Goal: Information Seeking & Learning: Find specific fact

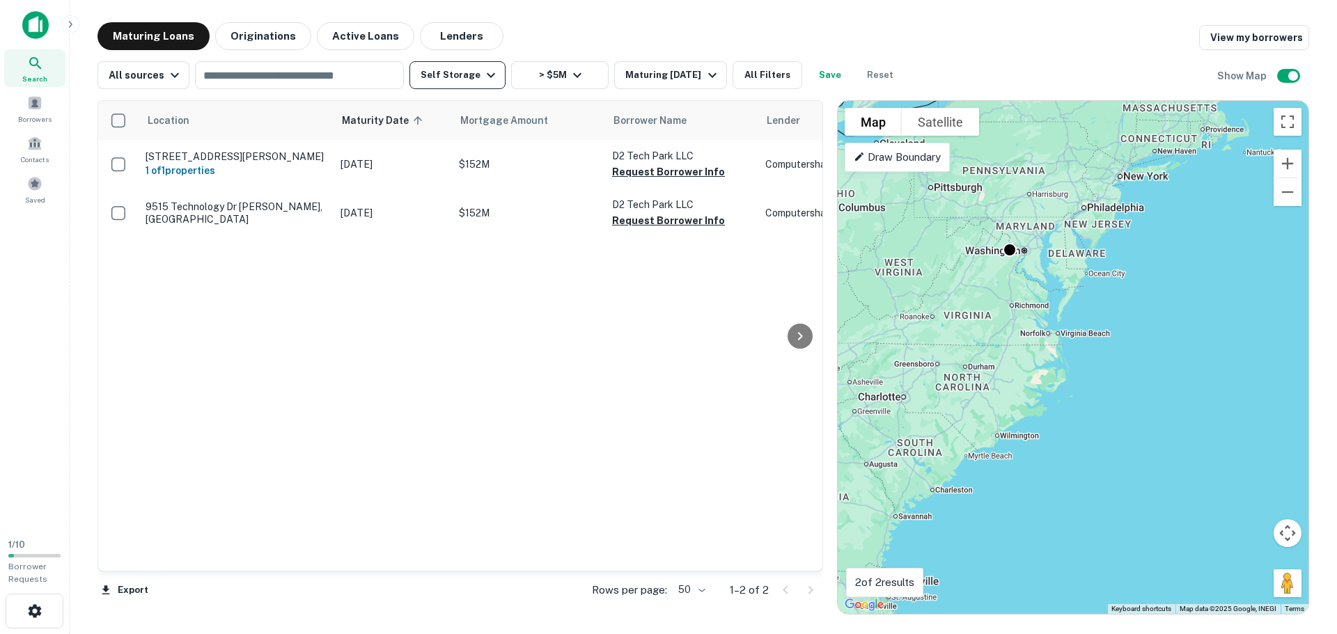
click at [437, 62] on button "Self Storage" at bounding box center [457, 75] width 96 height 28
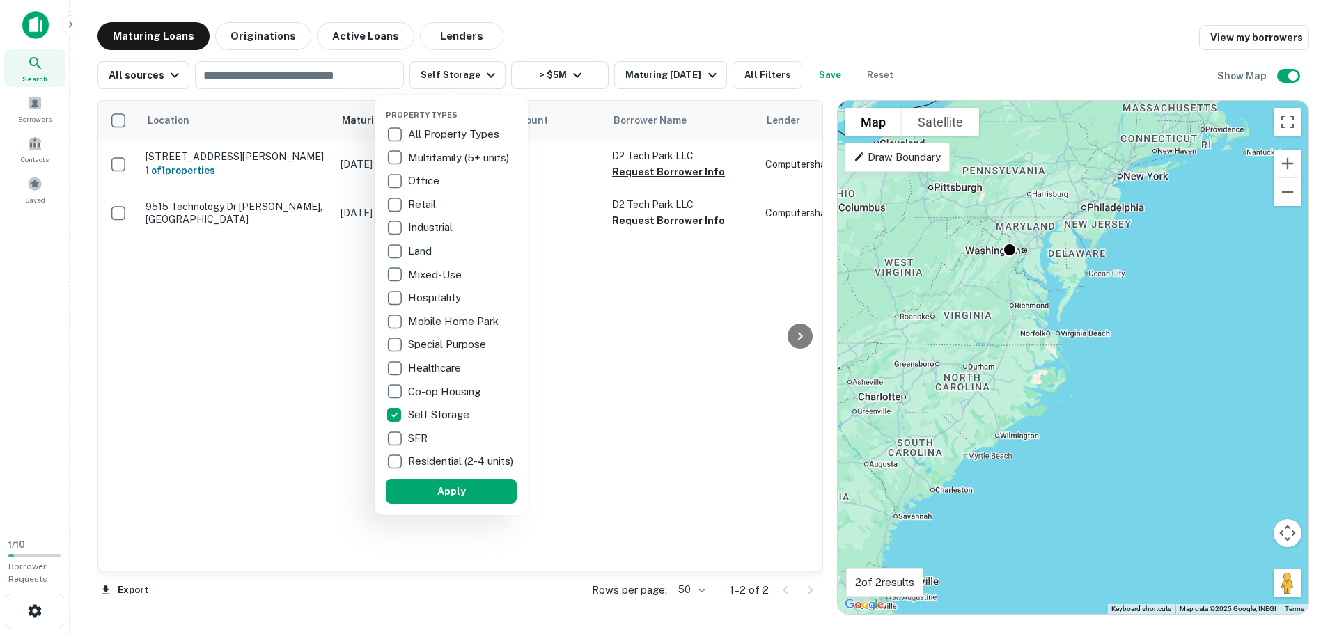
click at [787, 77] on div at bounding box center [668, 317] width 1337 height 634
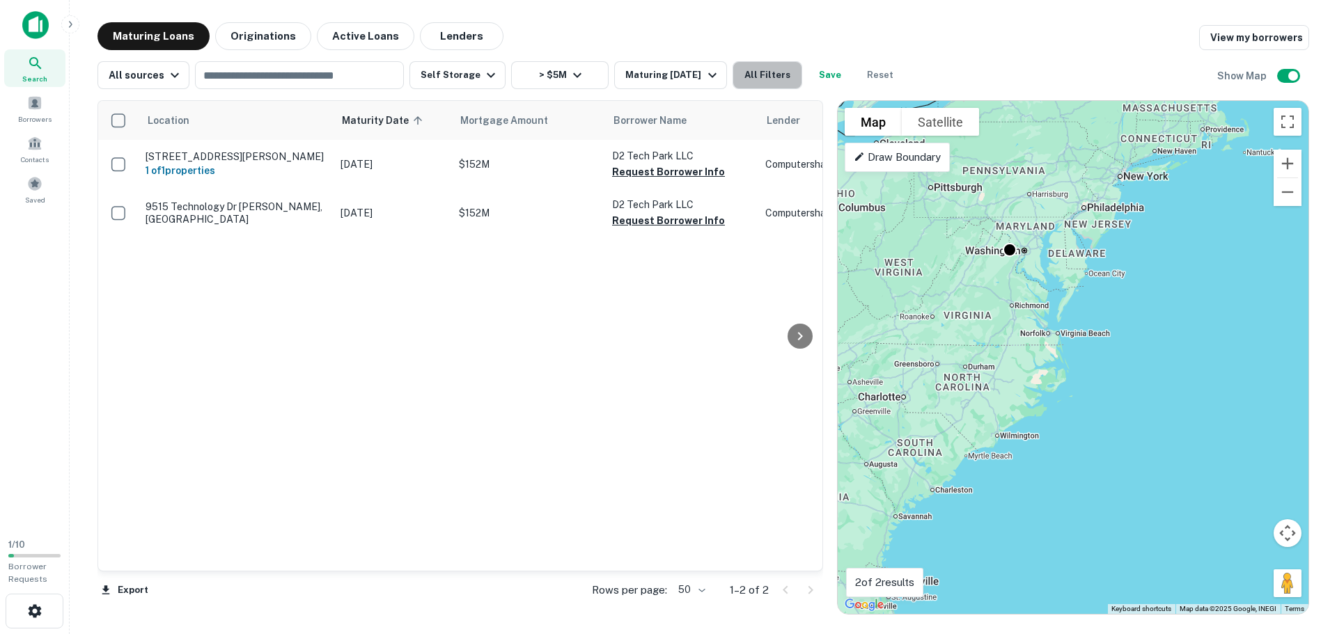
click at [759, 79] on button "All Filters" at bounding box center [767, 75] width 70 height 28
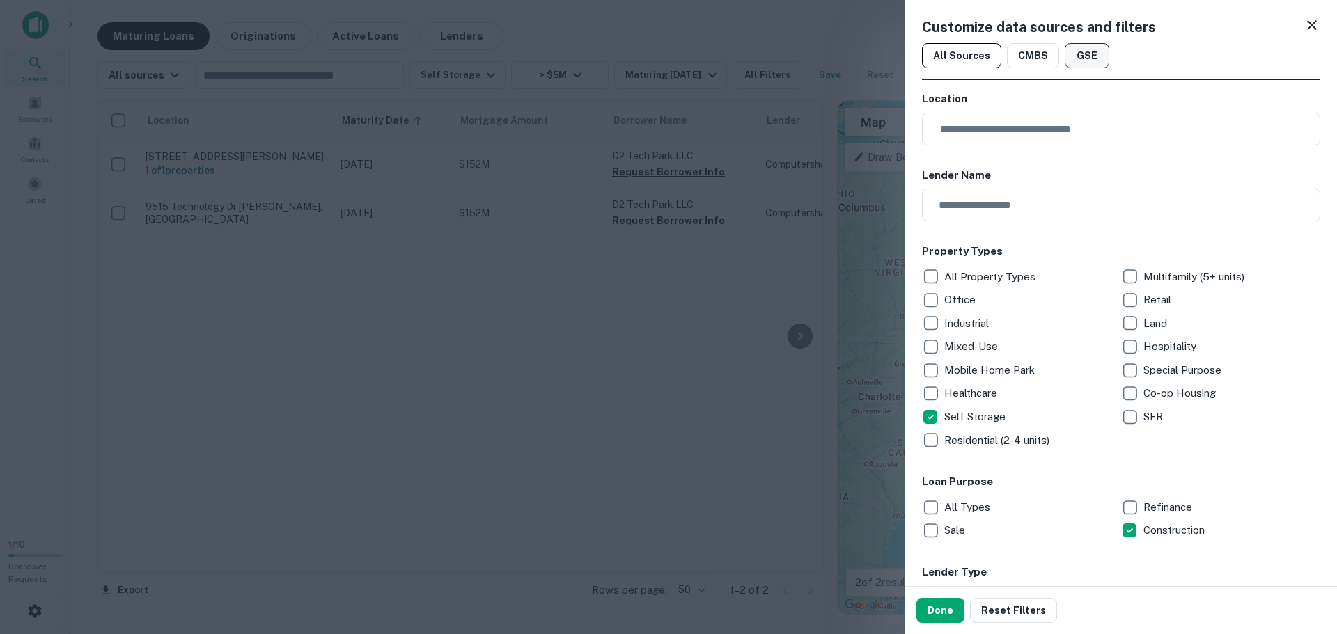
click at [1069, 62] on button "GSE" at bounding box center [1086, 55] width 45 height 25
click at [977, 56] on button "All Sources" at bounding box center [961, 55] width 79 height 25
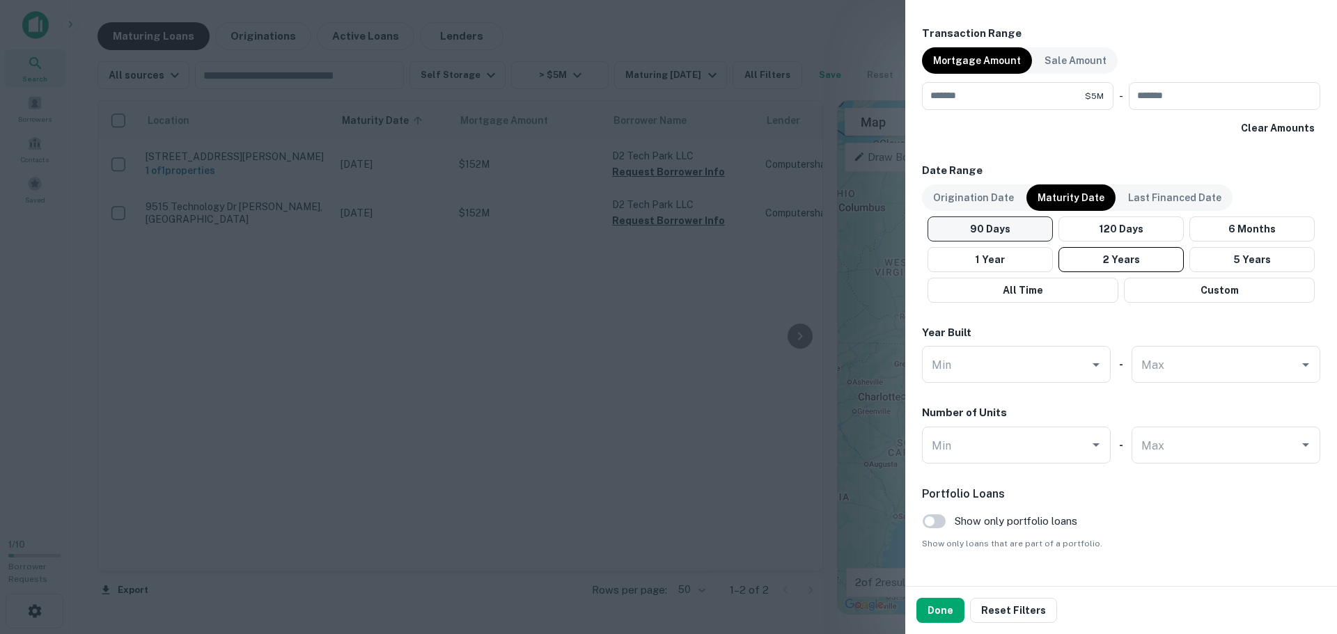
scroll to position [730, 0]
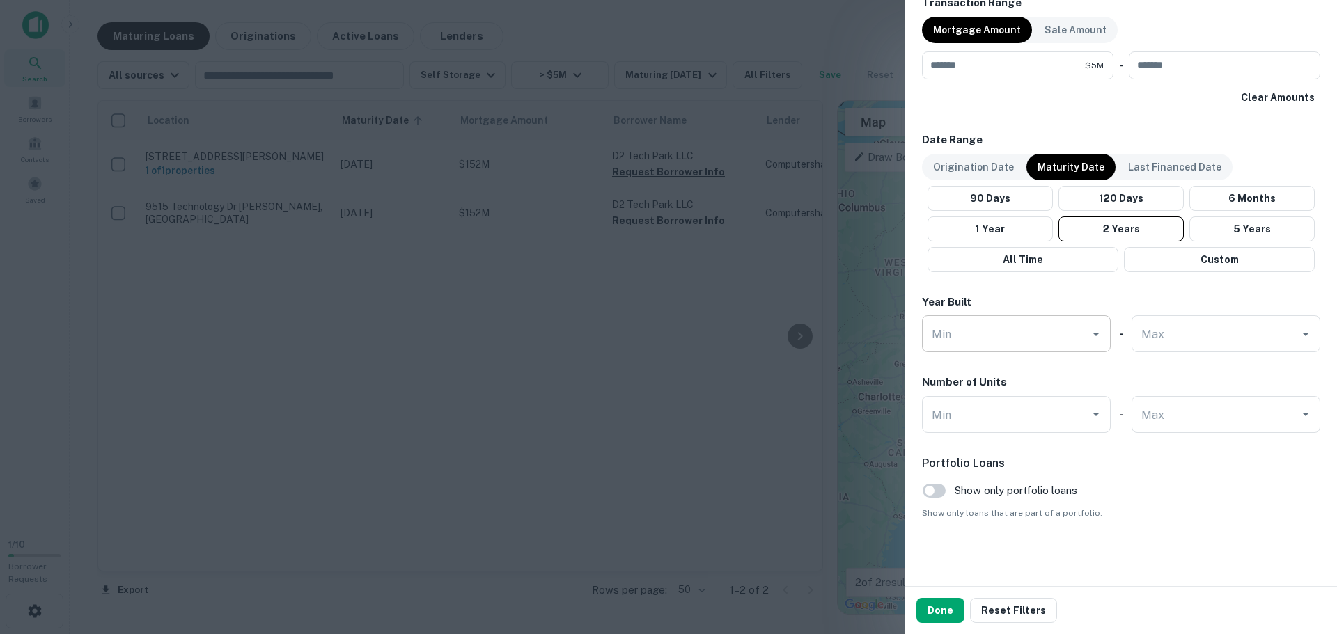
click at [1049, 340] on input "Min" at bounding box center [1005, 334] width 155 height 24
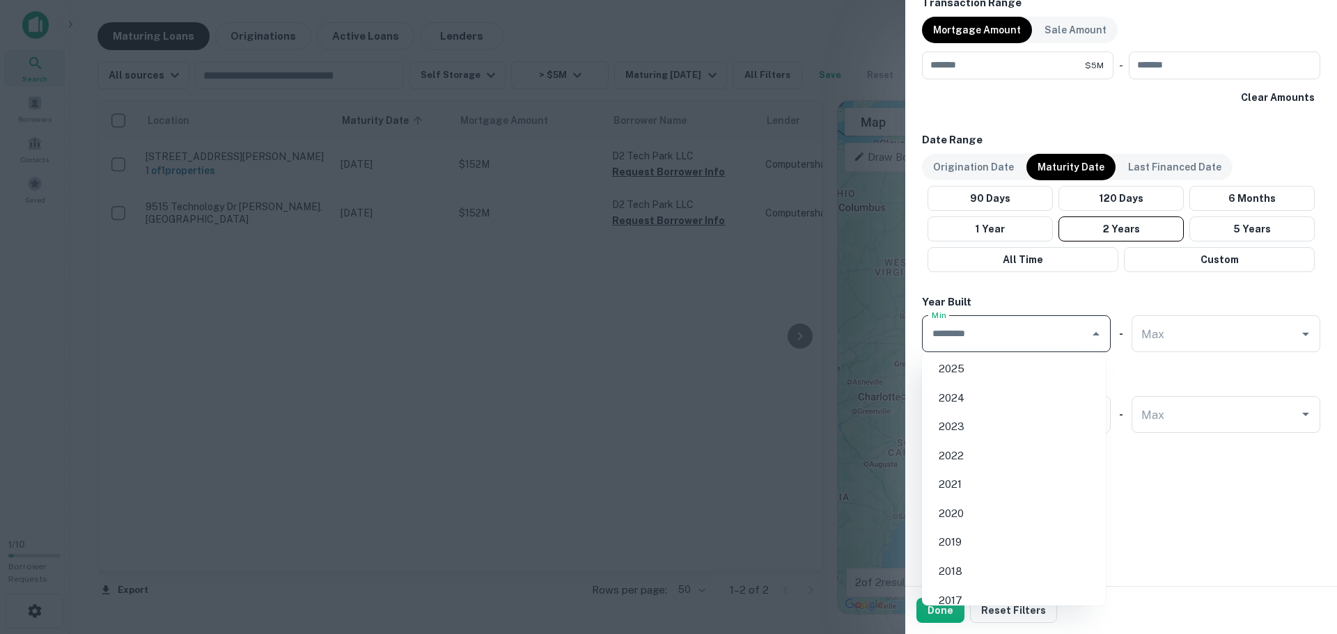
click at [1020, 386] on li "2024" at bounding box center [1013, 398] width 173 height 25
type input "****"
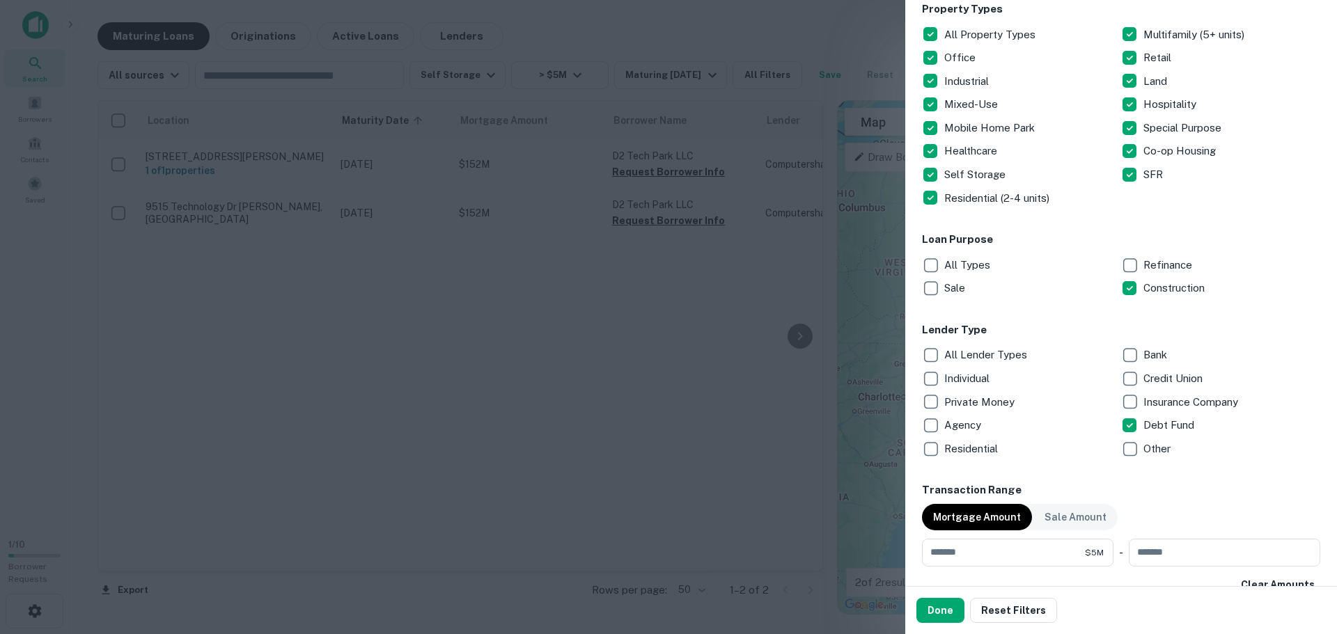
scroll to position [0, 0]
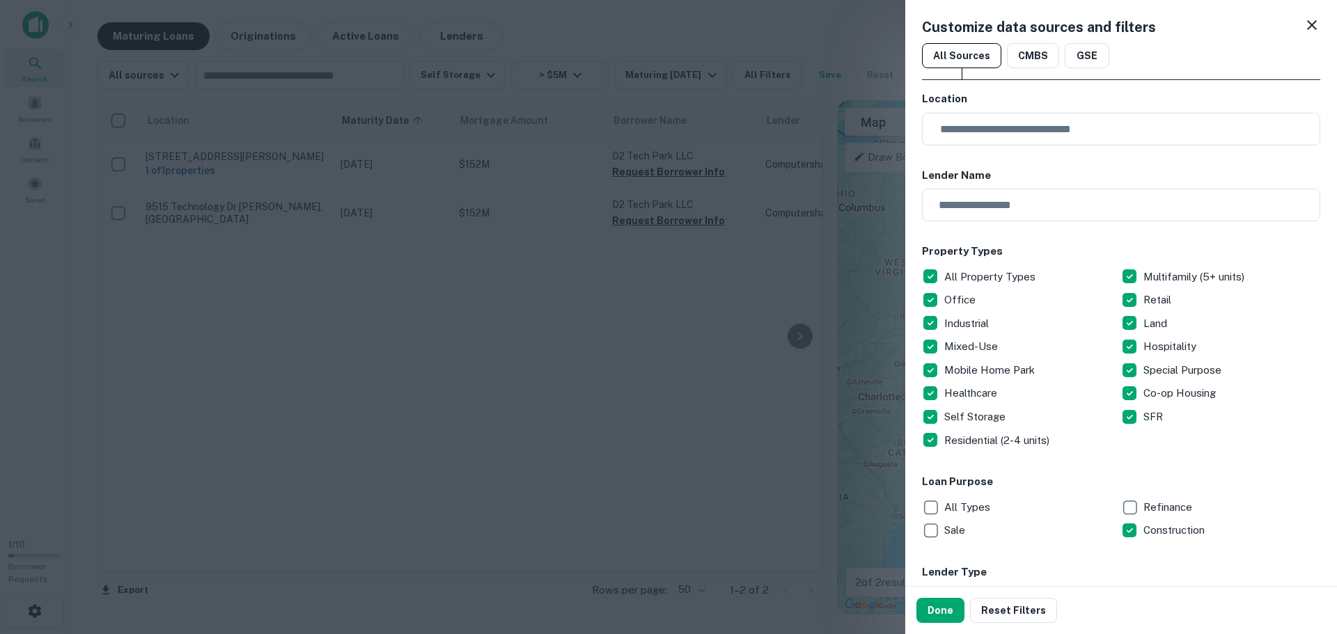
click at [982, 270] on p "All Property Types" at bounding box center [991, 277] width 94 height 17
click at [1149, 271] on p "Multifamily (5+ units)" at bounding box center [1195, 277] width 104 height 17
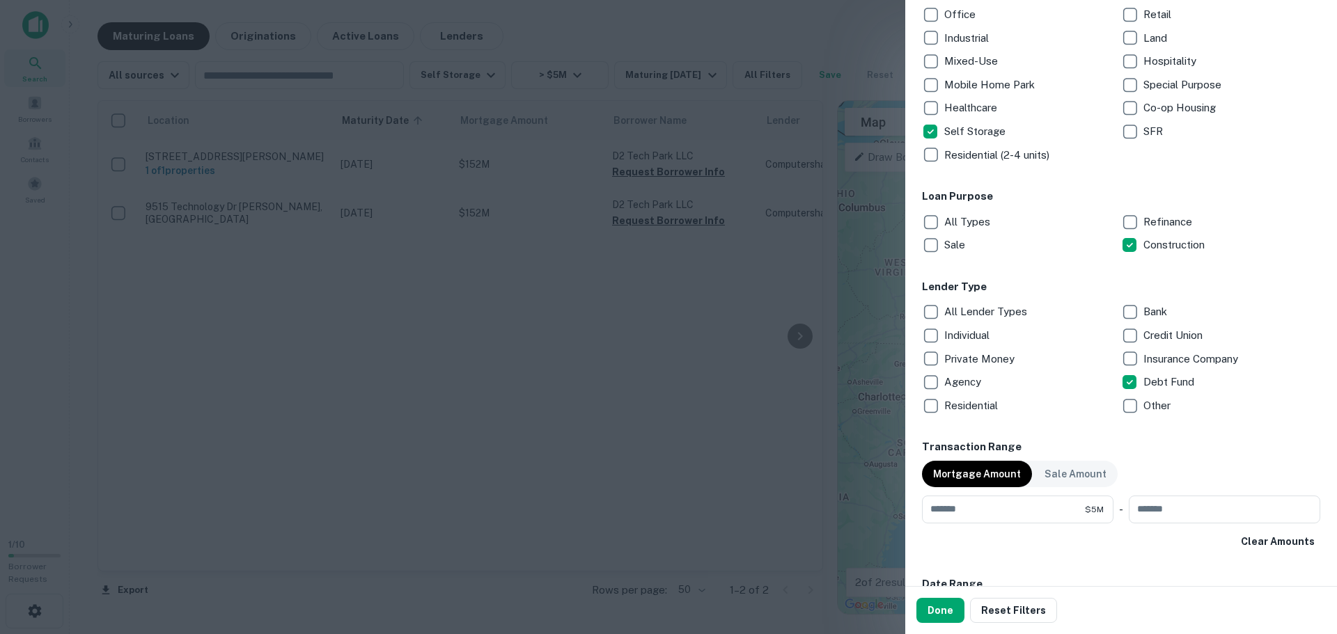
scroll to position [242, 0]
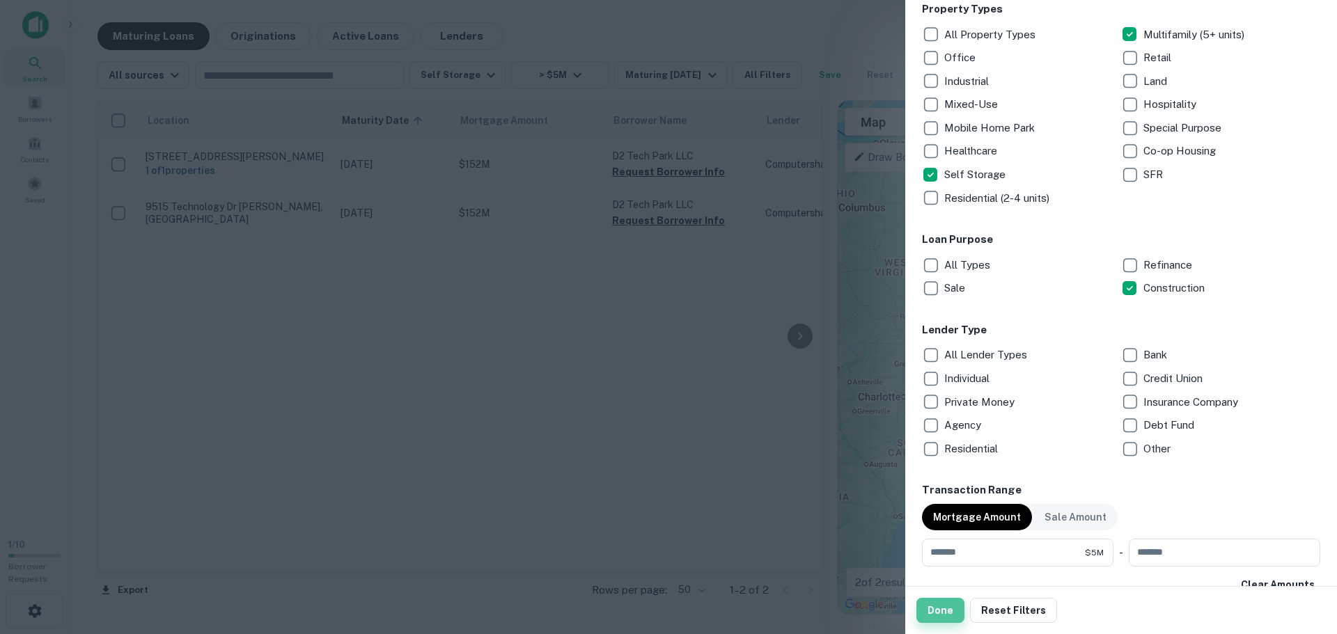
click at [961, 609] on button "Done" at bounding box center [940, 610] width 48 height 25
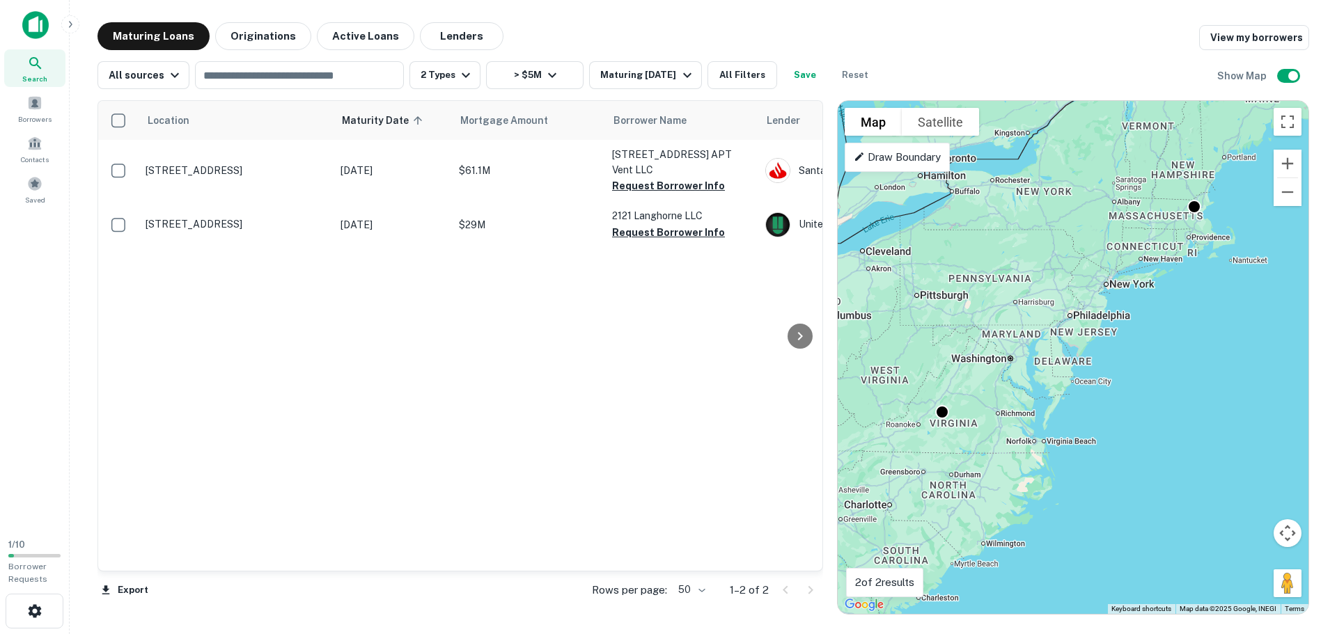
drag, startPoint x: 943, startPoint y: 333, endPoint x: 975, endPoint y: 400, distance: 73.5
click at [927, 444] on div "To activate drag with keyboard, press Alt + Enter. Once in keyboard drag state,…" at bounding box center [1072, 357] width 471 height 513
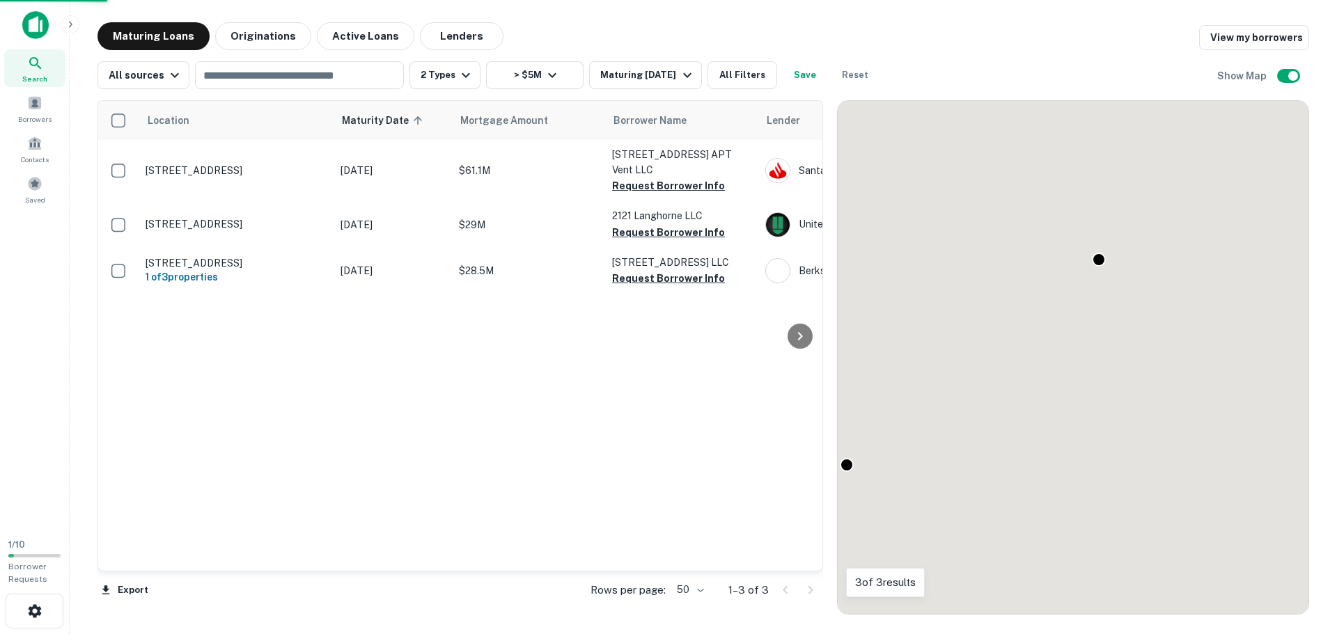
drag, startPoint x: 1097, startPoint y: 276, endPoint x: 1043, endPoint y: 373, distance: 111.0
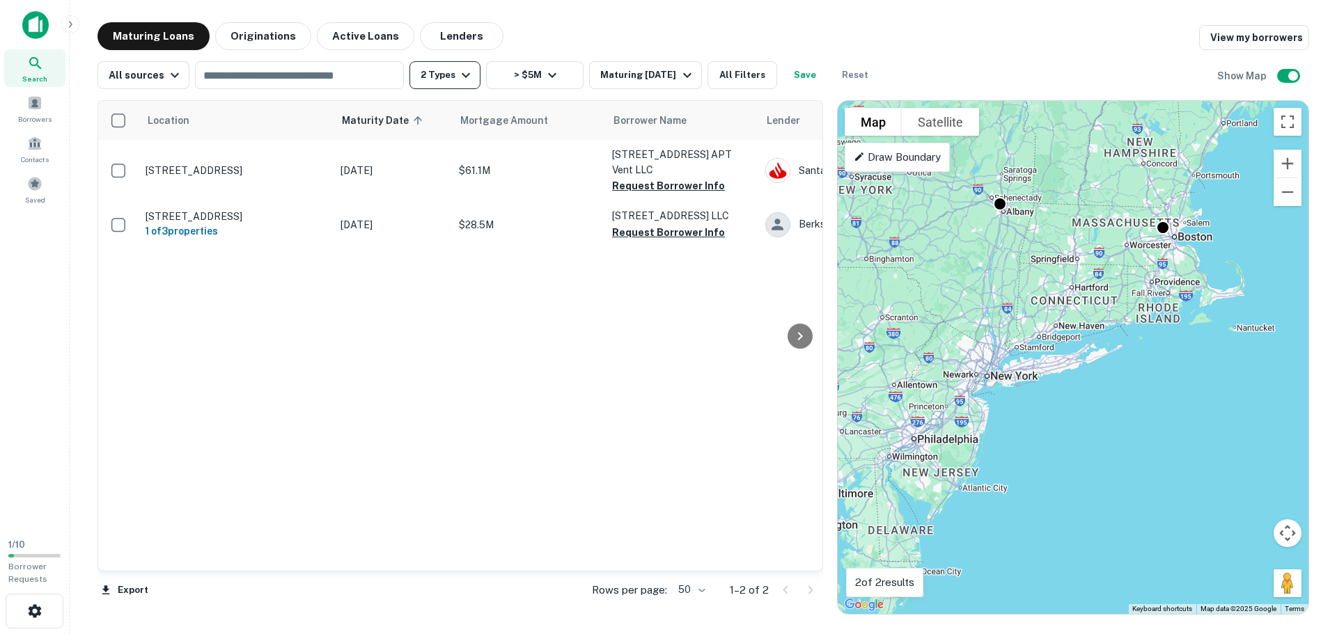
click at [446, 78] on button "2 Types" at bounding box center [444, 75] width 71 height 28
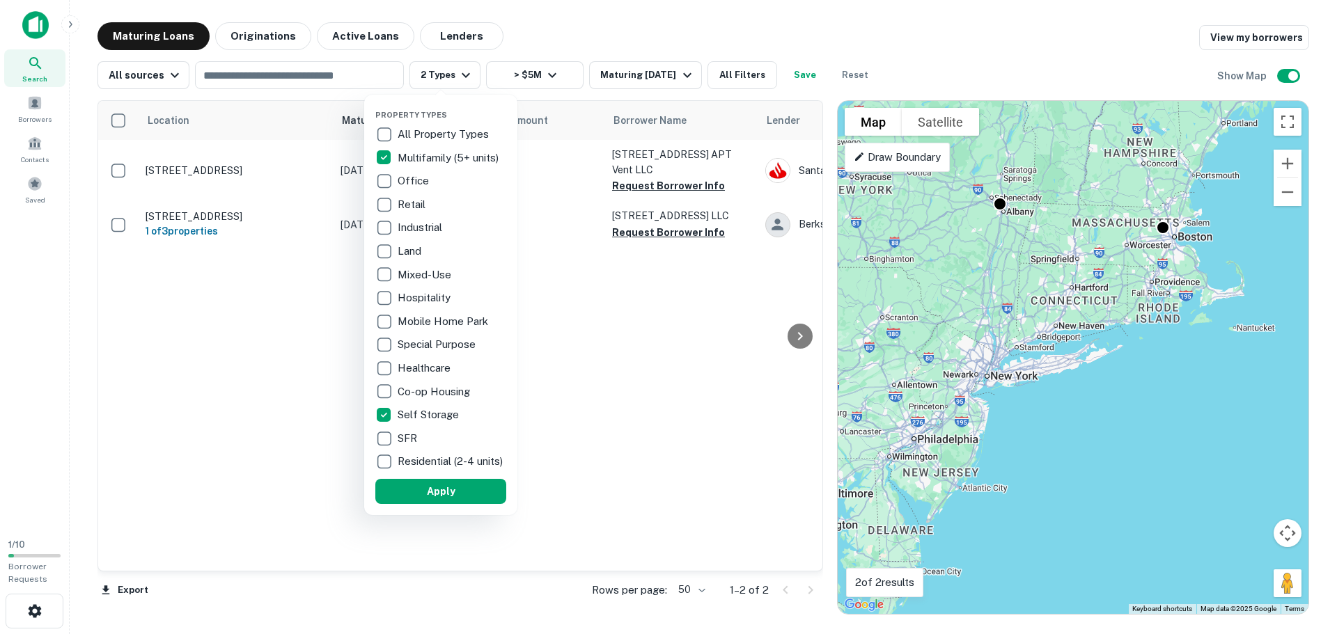
click at [640, 38] on div at bounding box center [668, 317] width 1337 height 634
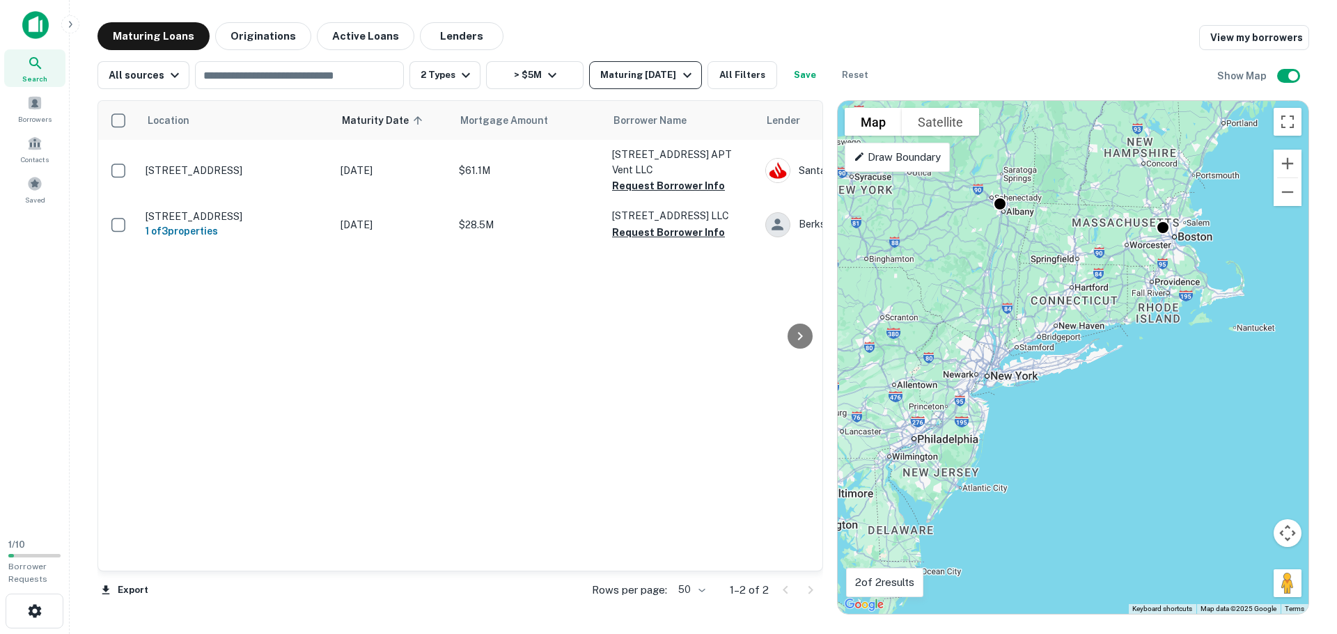
click at [665, 77] on div "Maturing [DATE]" at bounding box center [647, 75] width 95 height 17
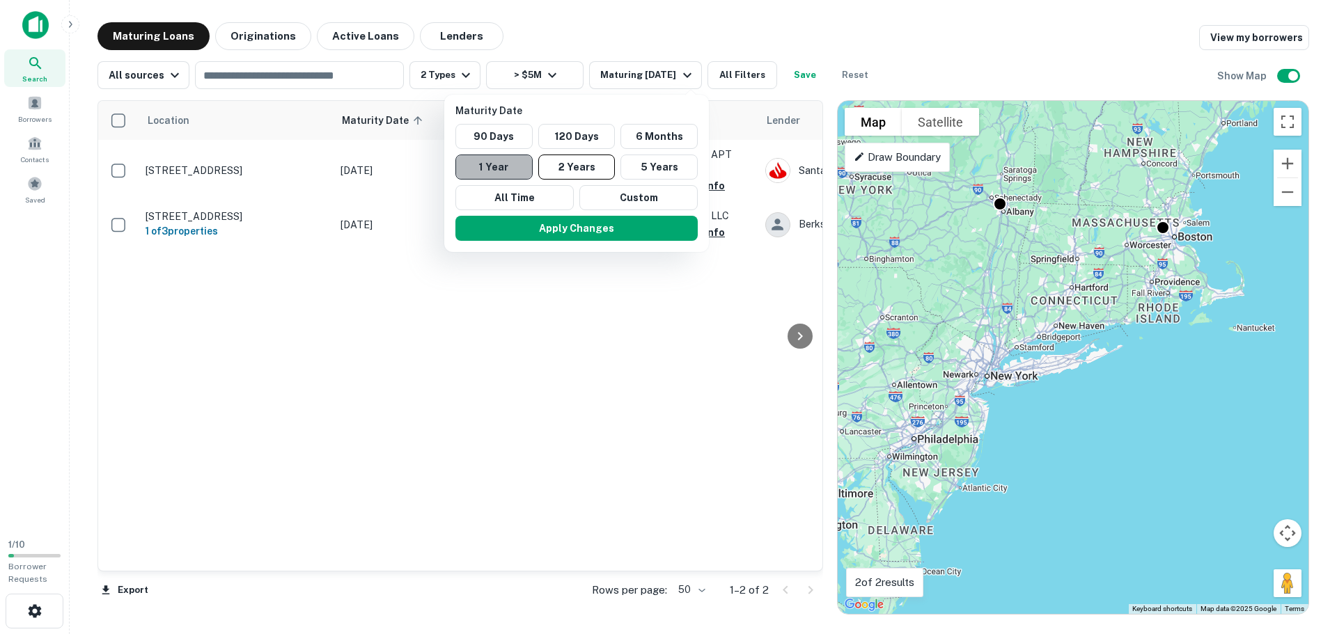
click at [491, 168] on button "1 Year" at bounding box center [493, 167] width 77 height 25
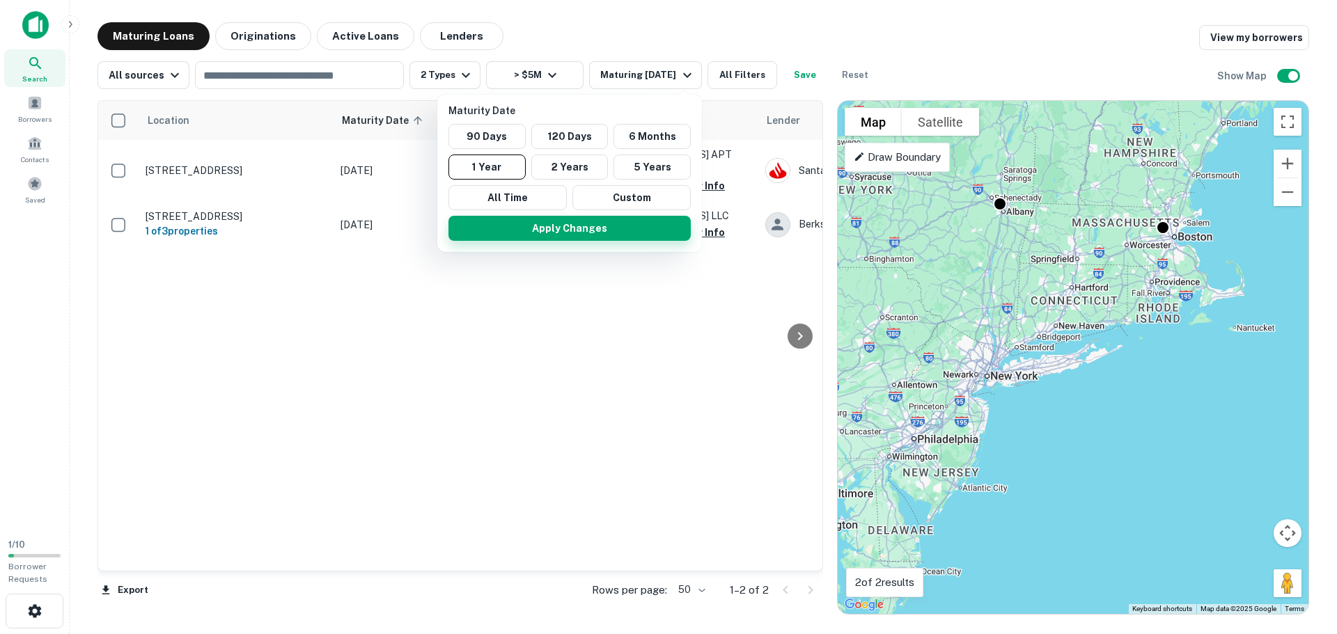
click at [569, 230] on button "Apply Changes" at bounding box center [569, 228] width 242 height 25
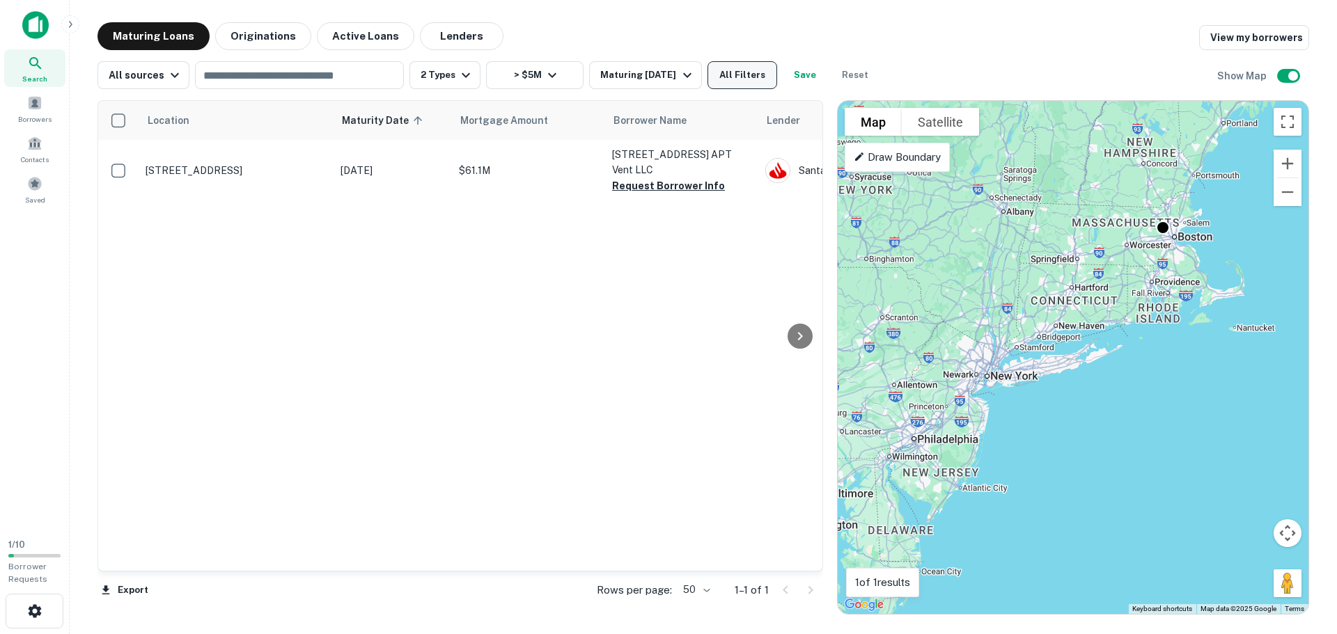
click at [766, 76] on button "All Filters" at bounding box center [742, 75] width 70 height 28
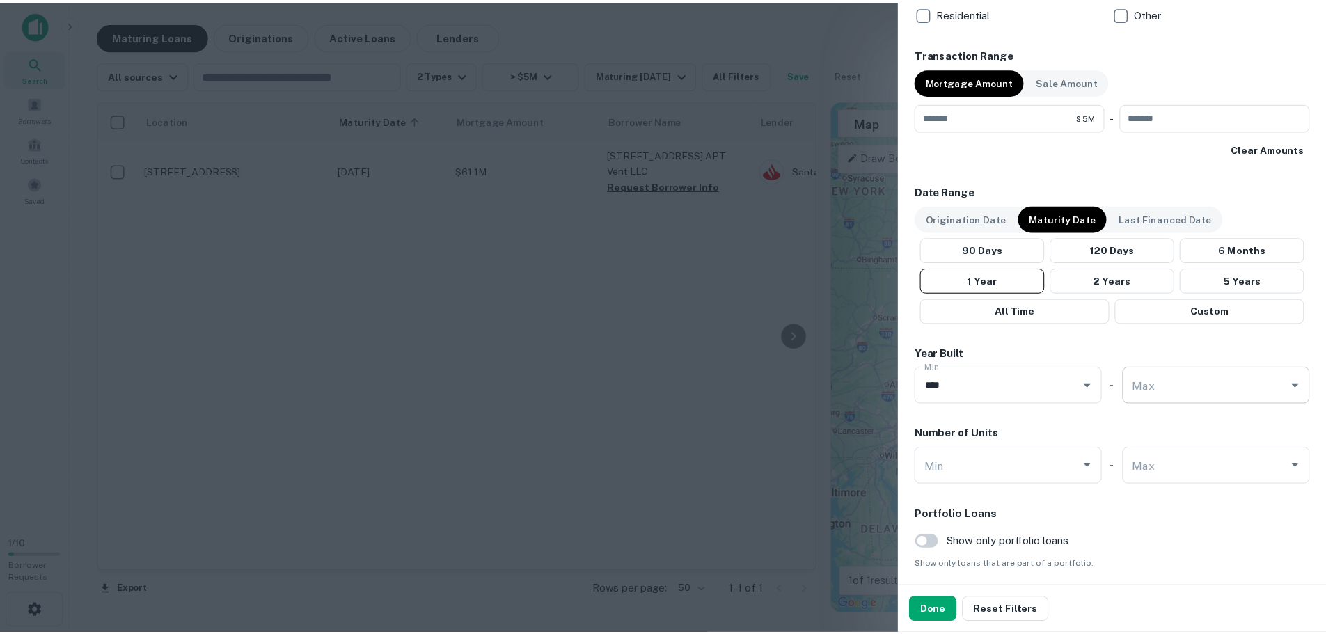
scroll to position [730, 0]
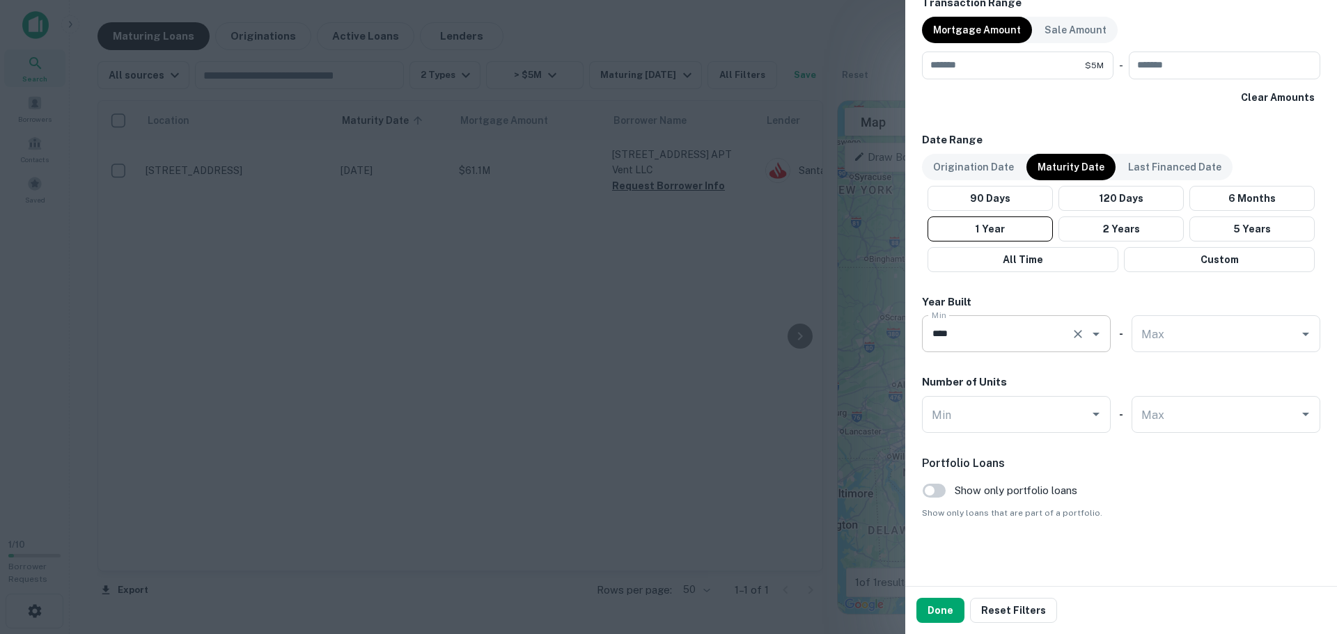
click at [1059, 328] on input "****" at bounding box center [996, 334] width 137 height 24
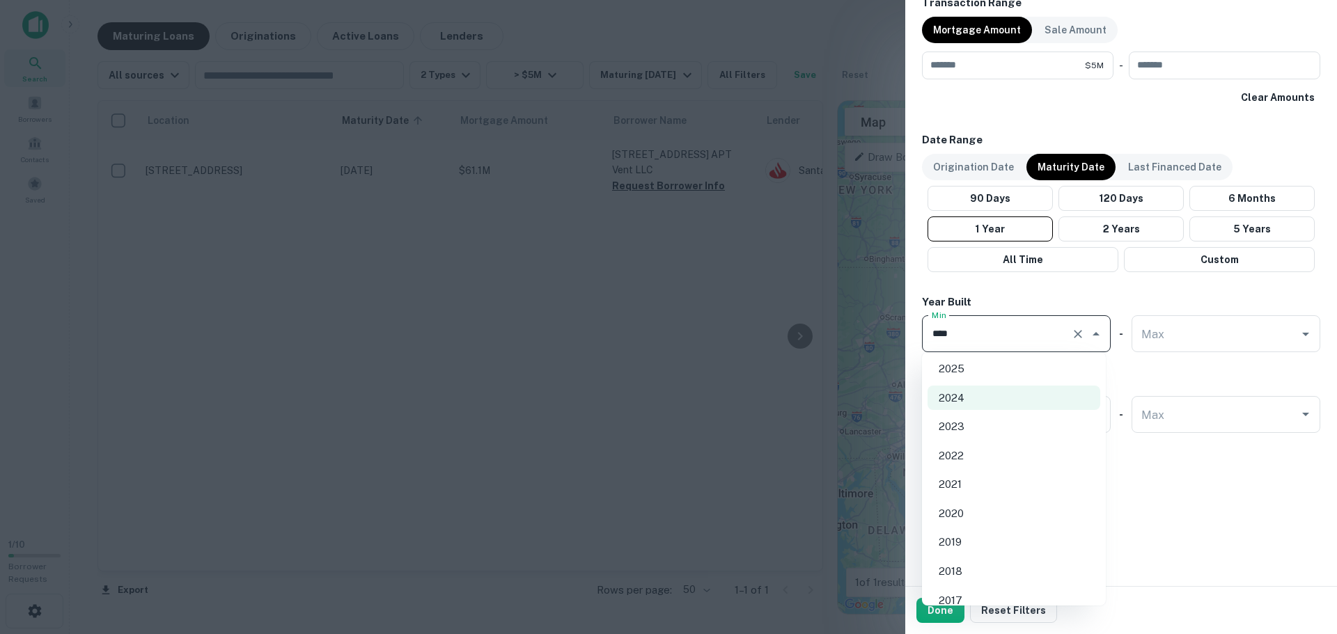
click at [1009, 433] on li "2023" at bounding box center [1013, 426] width 173 height 25
type input "****"
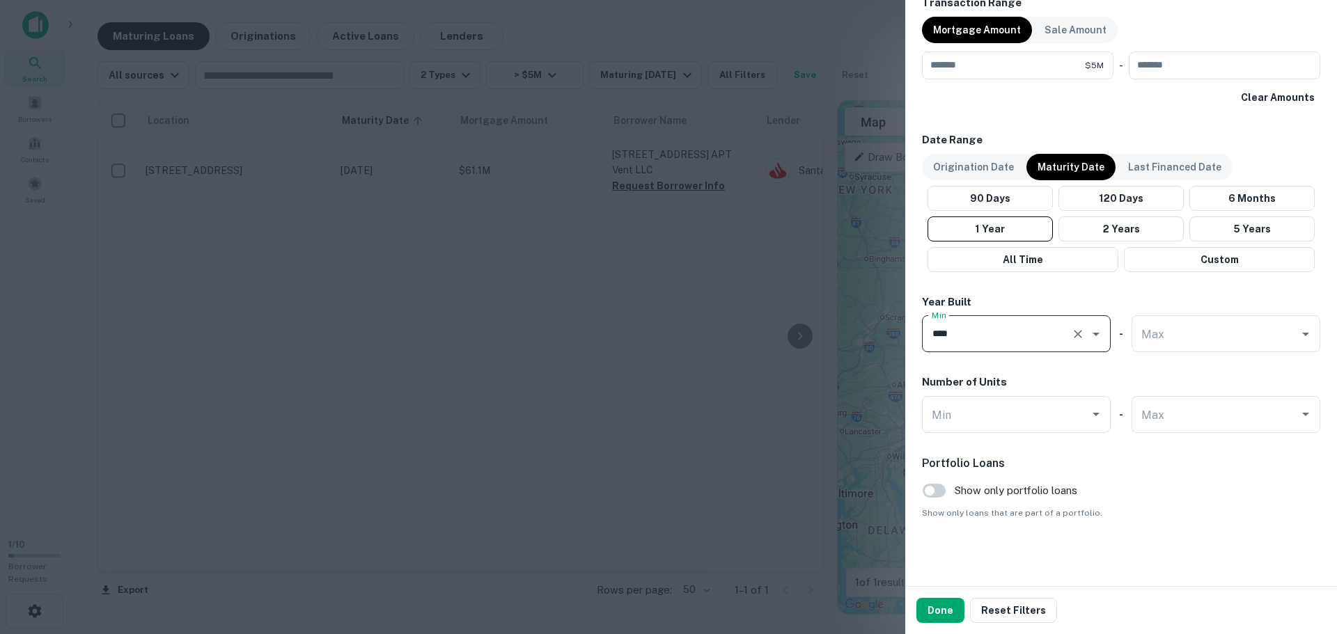
click at [935, 610] on button "Done" at bounding box center [940, 610] width 48 height 25
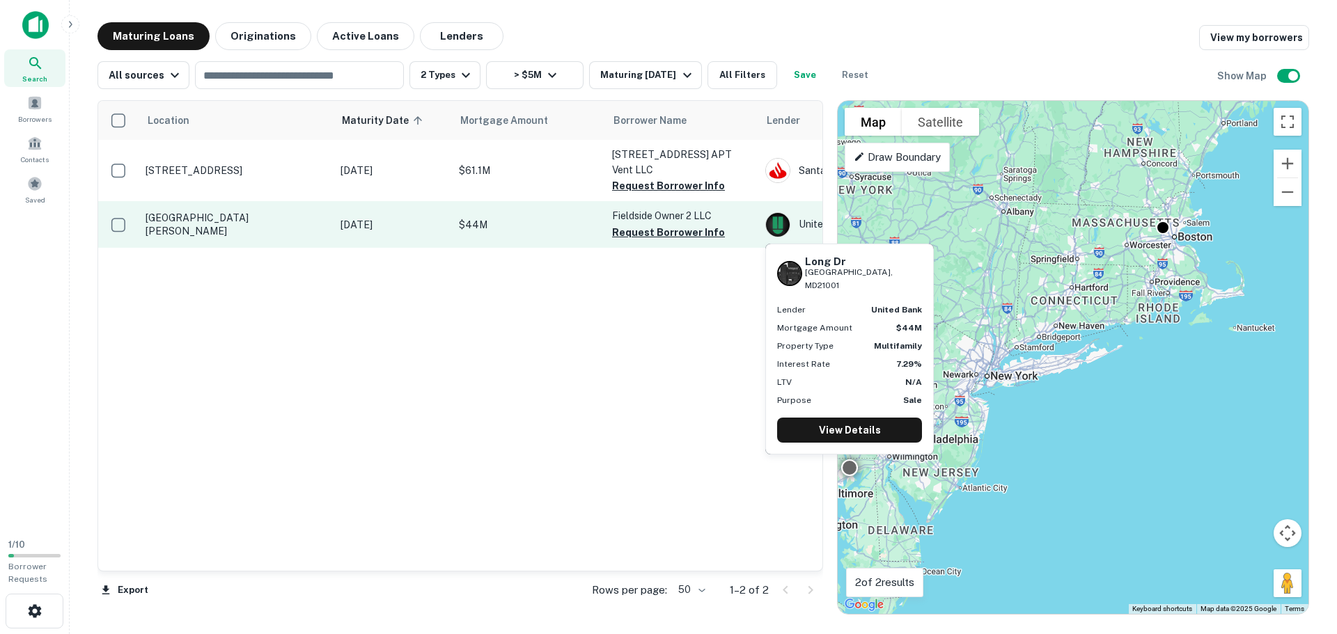
click at [199, 212] on p "[GEOGRAPHIC_DATA][PERSON_NAME]" at bounding box center [235, 224] width 181 height 25
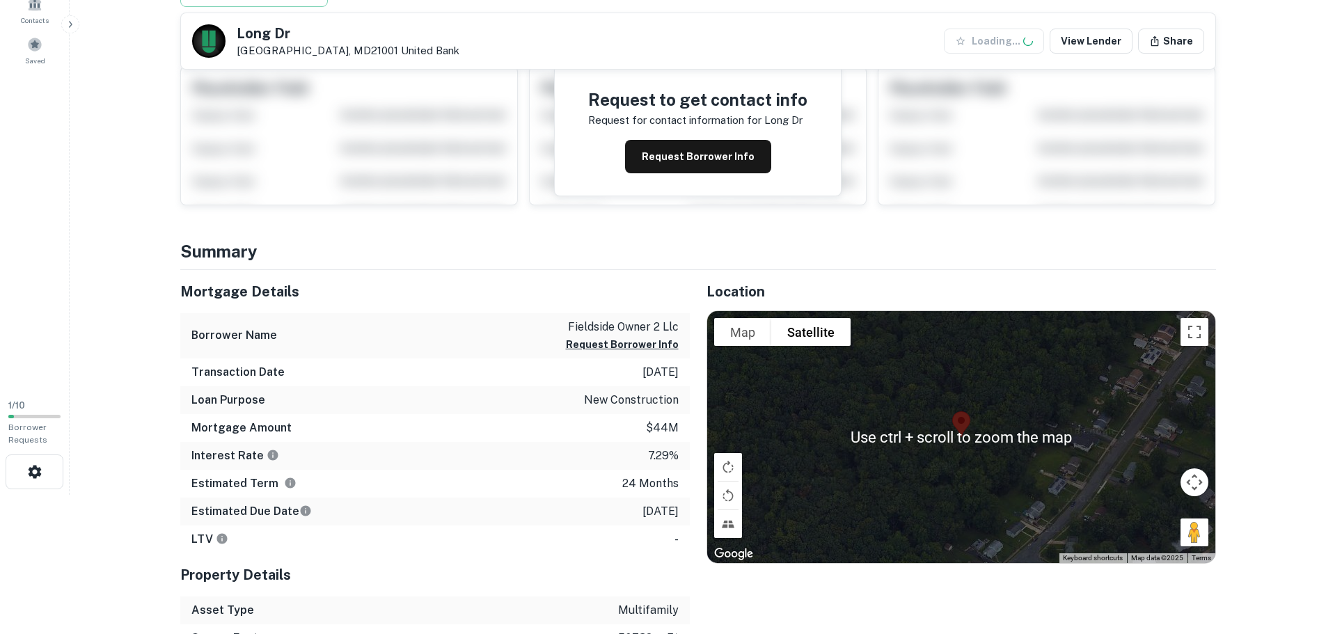
scroll to position [209, 0]
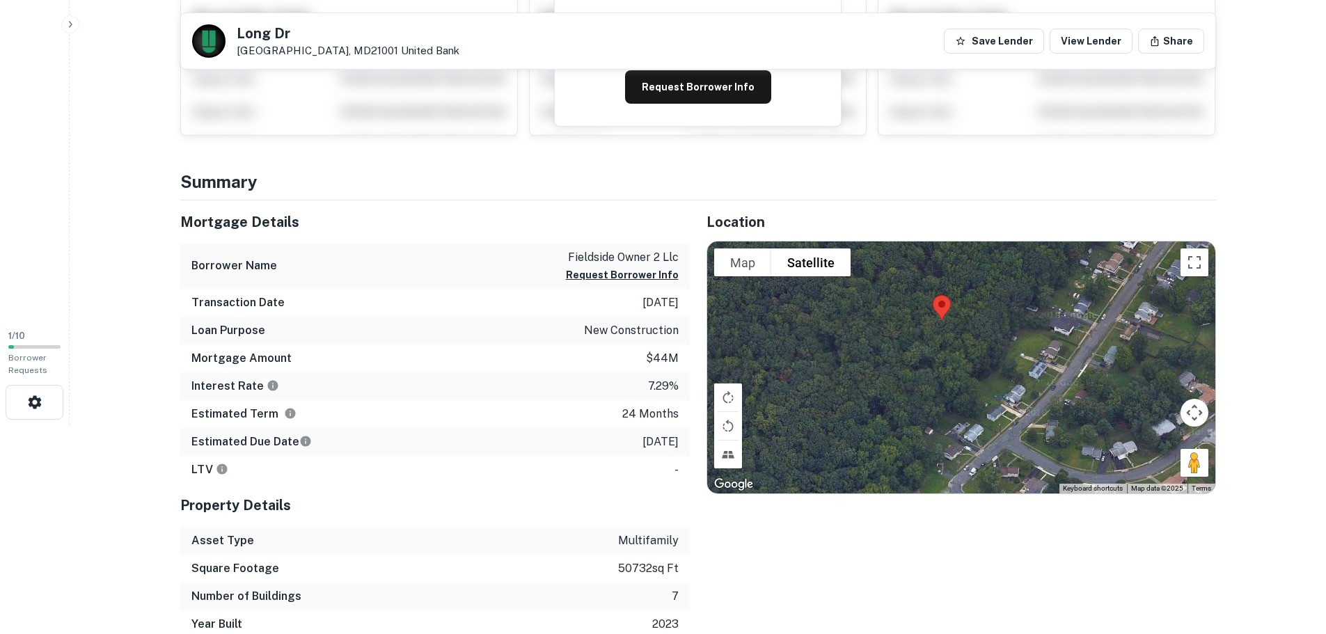
drag, startPoint x: 907, startPoint y: 437, endPoint x: 883, endPoint y: 384, distance: 58.0
click at [883, 384] on div at bounding box center [961, 368] width 508 height 252
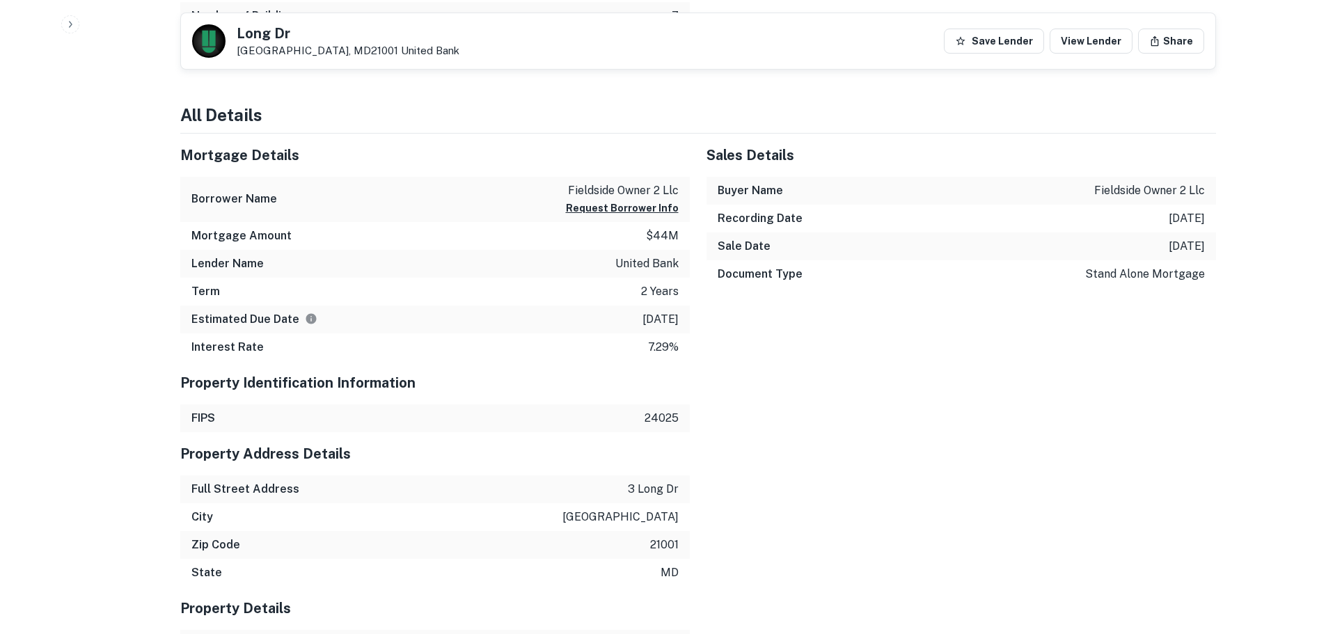
scroll to position [766, 0]
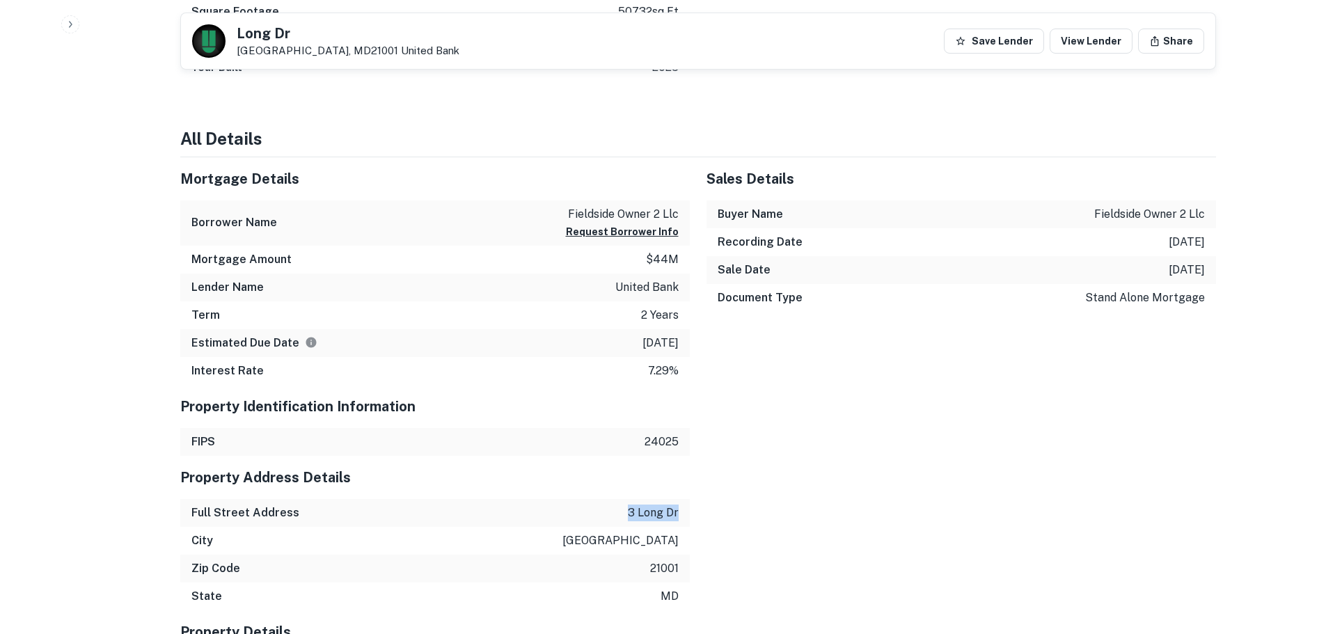
drag, startPoint x: 602, startPoint y: 517, endPoint x: 702, endPoint y: 519, distance: 99.6
copy p "3 long dr"
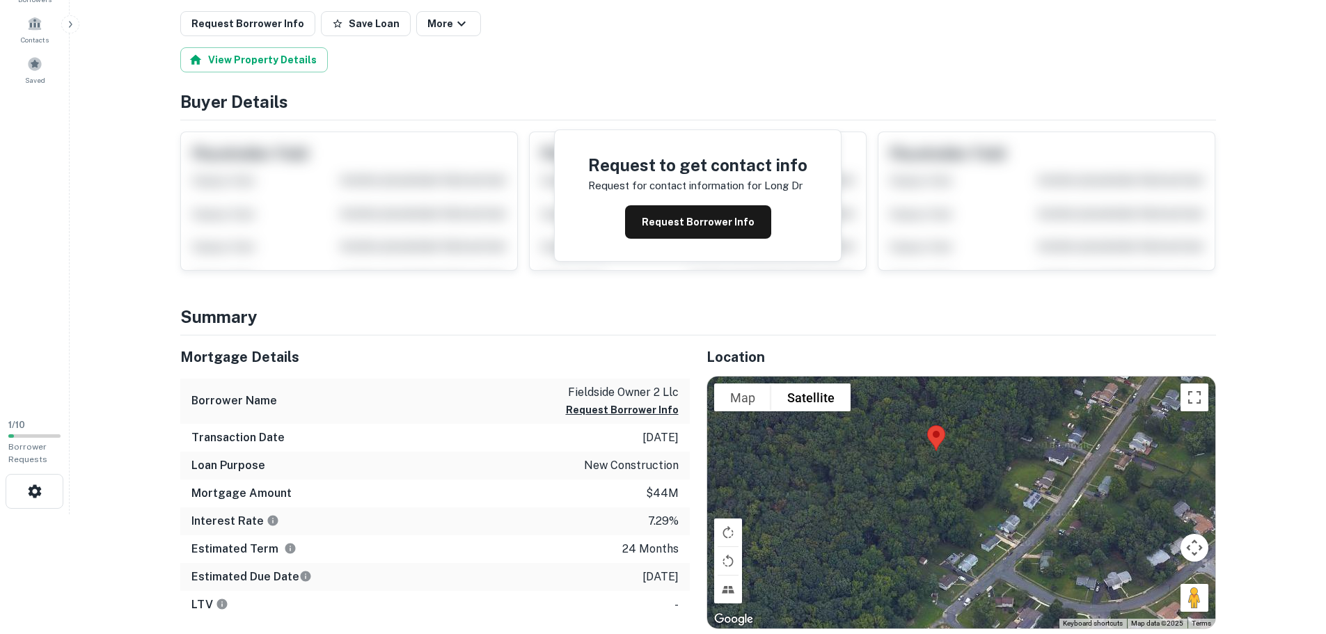
scroll to position [70, 0]
